Goal: Information Seeking & Learning: Find contact information

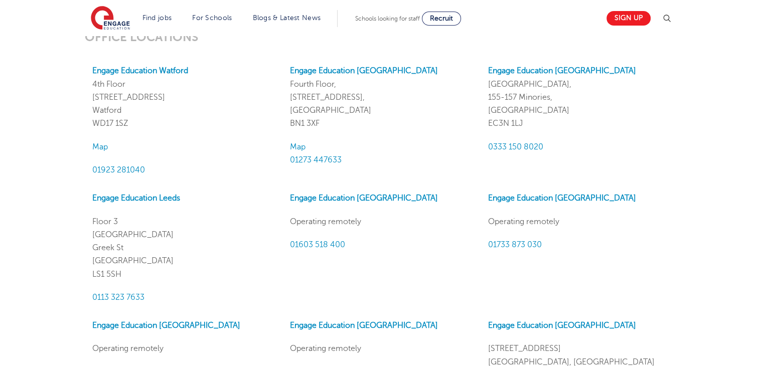
scroll to position [898, 0]
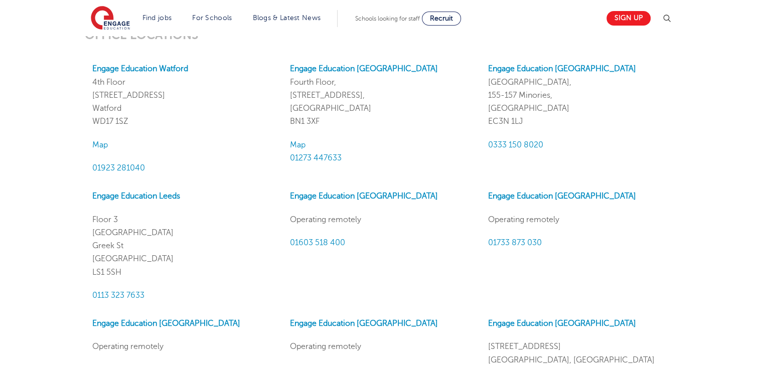
drag, startPoint x: 129, startPoint y: 119, endPoint x: 89, endPoint y: 121, distance: 39.7
click at [89, 121] on div "Engage Education Watford [STREET_ADDRESS] Map 01923 281040" at bounding box center [184, 118] width 198 height 112
copy p "WD17 1SZ"
click at [130, 81] on p "Engage Education Watford [STREET_ADDRESS]" at bounding box center [183, 95] width 183 height 66
drag, startPoint x: 90, startPoint y: 80, endPoint x: 131, endPoint y: 85, distance: 40.9
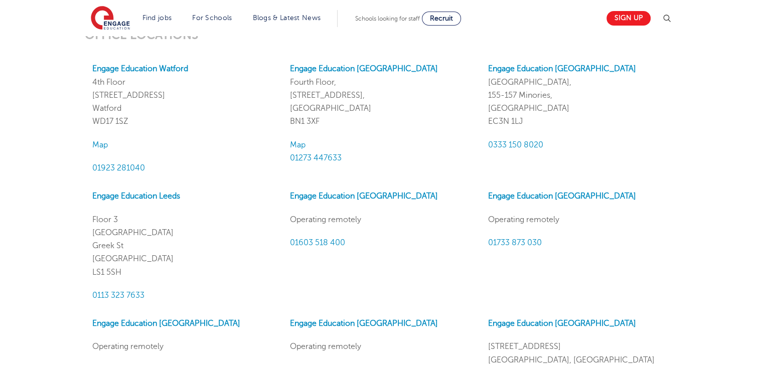
click at [131, 85] on div "Engage Education Watford [STREET_ADDRESS] Map 01923 281040" at bounding box center [184, 118] width 198 height 112
copy p "4th Floor"
drag, startPoint x: 166, startPoint y: 93, endPoint x: 85, endPoint y: 98, distance: 80.9
click at [85, 98] on div "Engage Education Watford [STREET_ADDRESS] Map 01923 281040" at bounding box center [184, 118] width 198 height 112
copy p "[STREET_ADDRESS]"
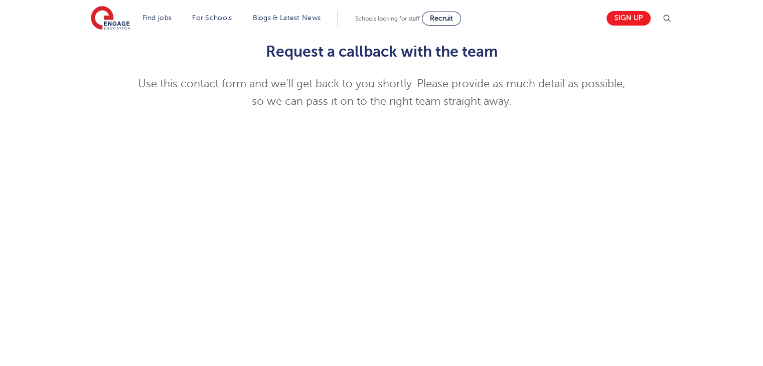
scroll to position [0, 0]
